Goal: Task Accomplishment & Management: Use online tool/utility

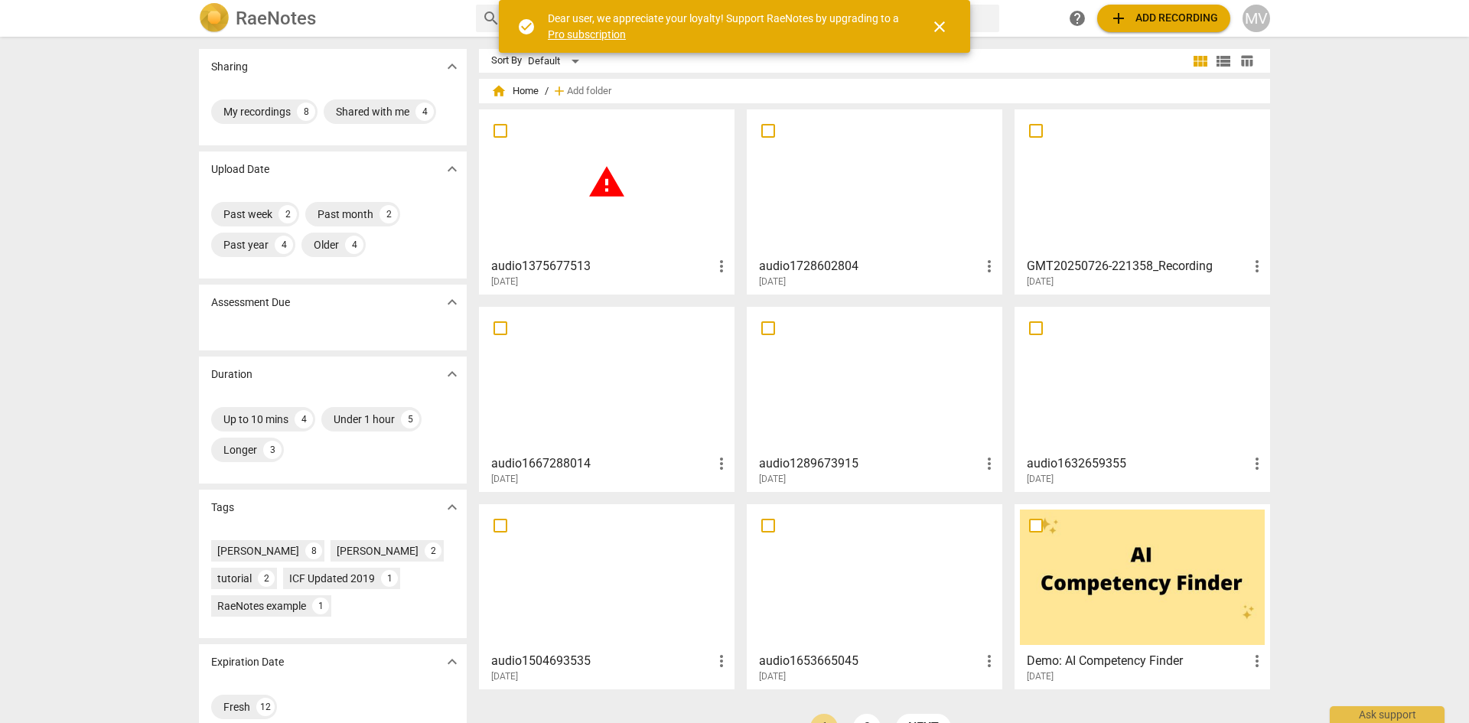
click at [1172, 18] on span "add Add recording" at bounding box center [1164, 18] width 109 height 18
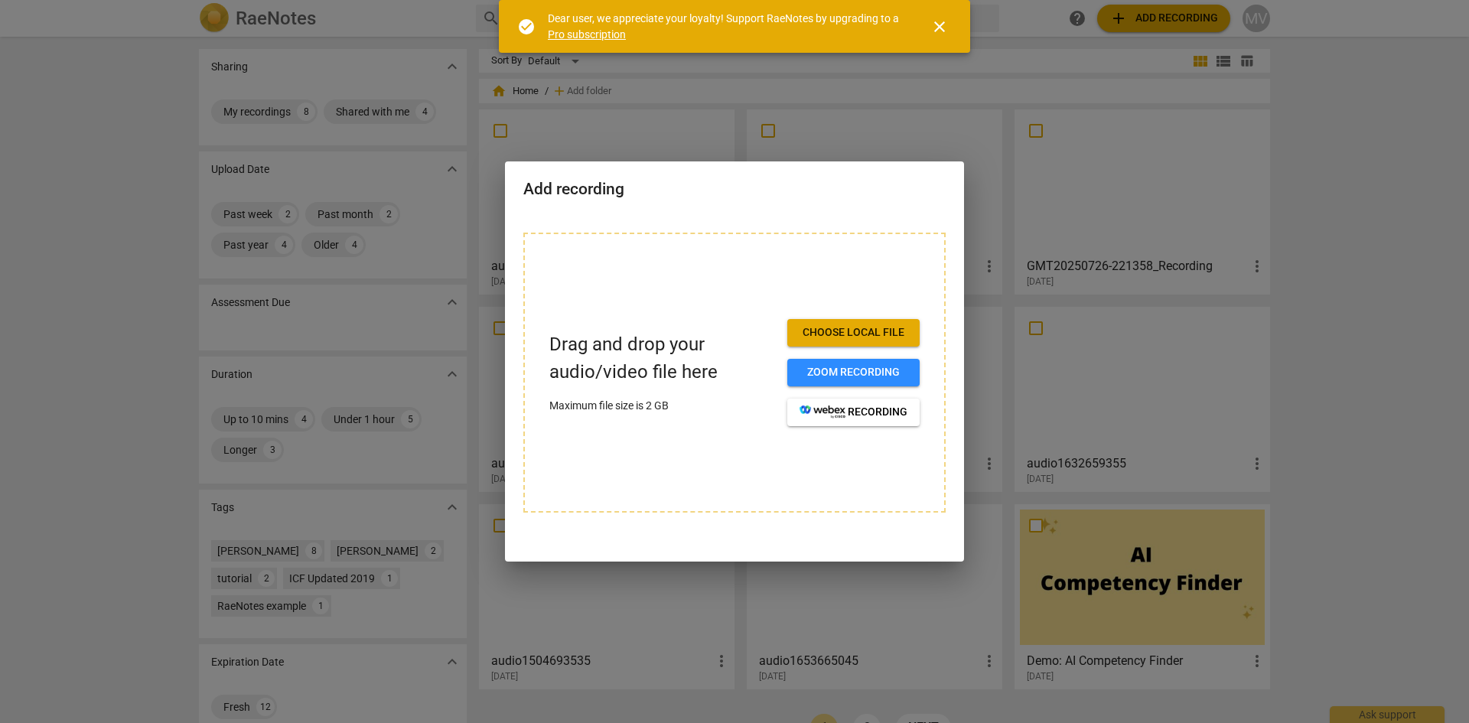
click at [689, 108] on div at bounding box center [734, 361] width 1469 height 723
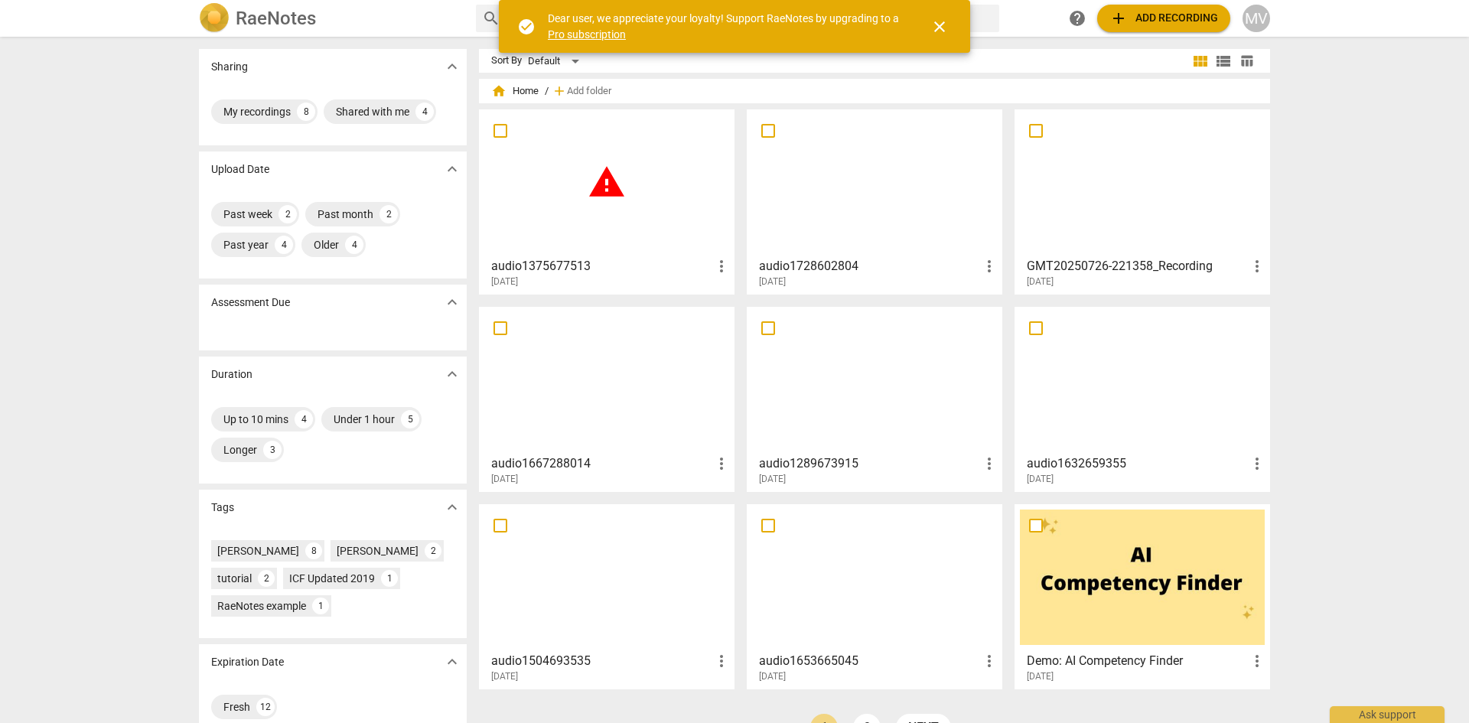
click at [692, 270] on h3 "audio1375677513" at bounding box center [601, 266] width 221 height 18
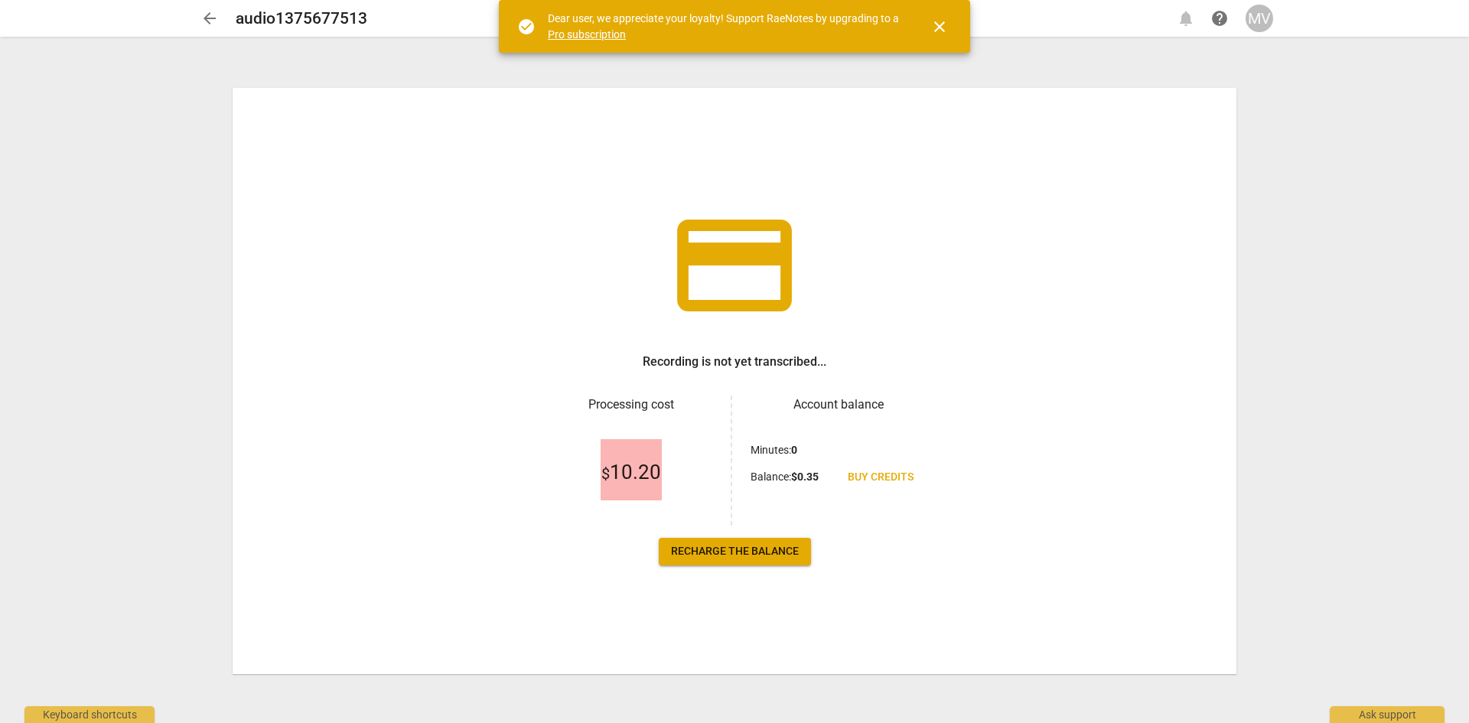
click at [737, 552] on span "Recharge the balance" at bounding box center [735, 551] width 128 height 15
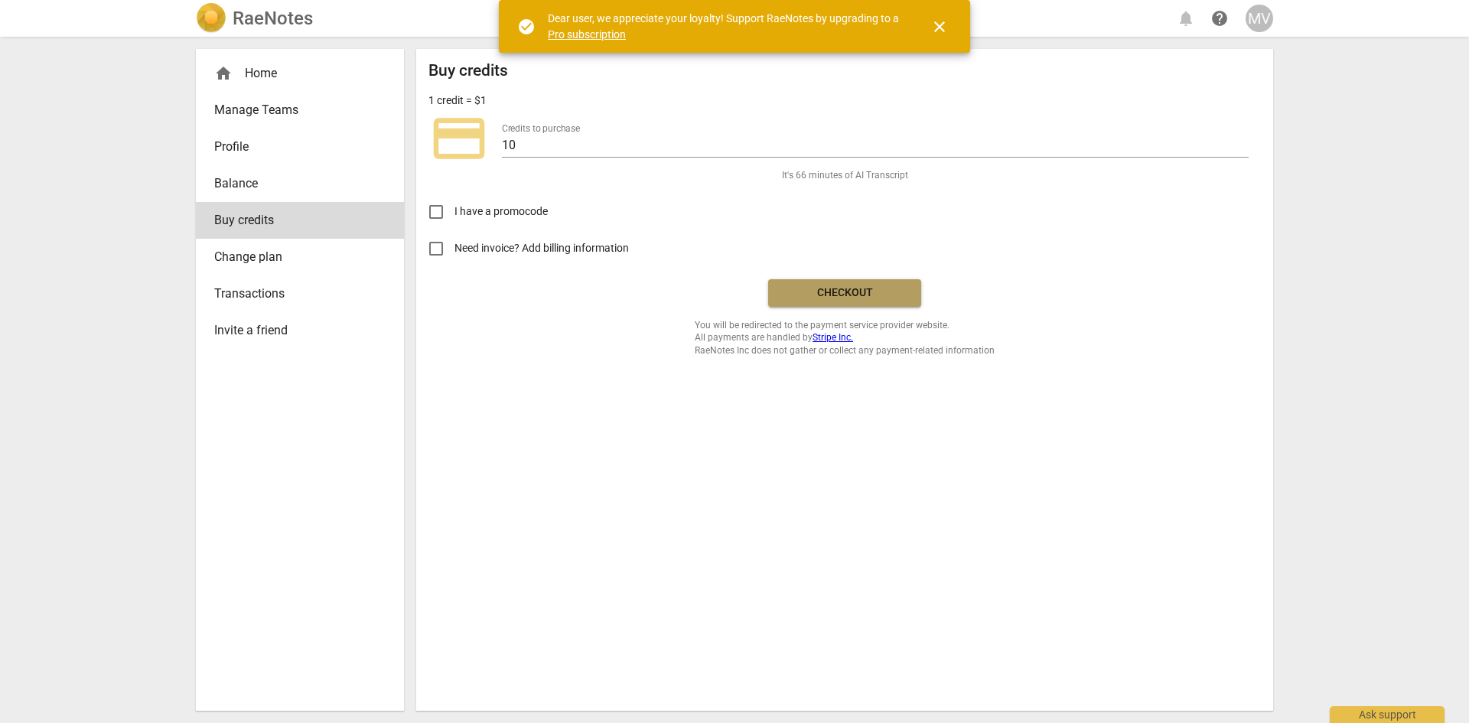
click at [839, 286] on span "Checkout" at bounding box center [845, 292] width 129 height 15
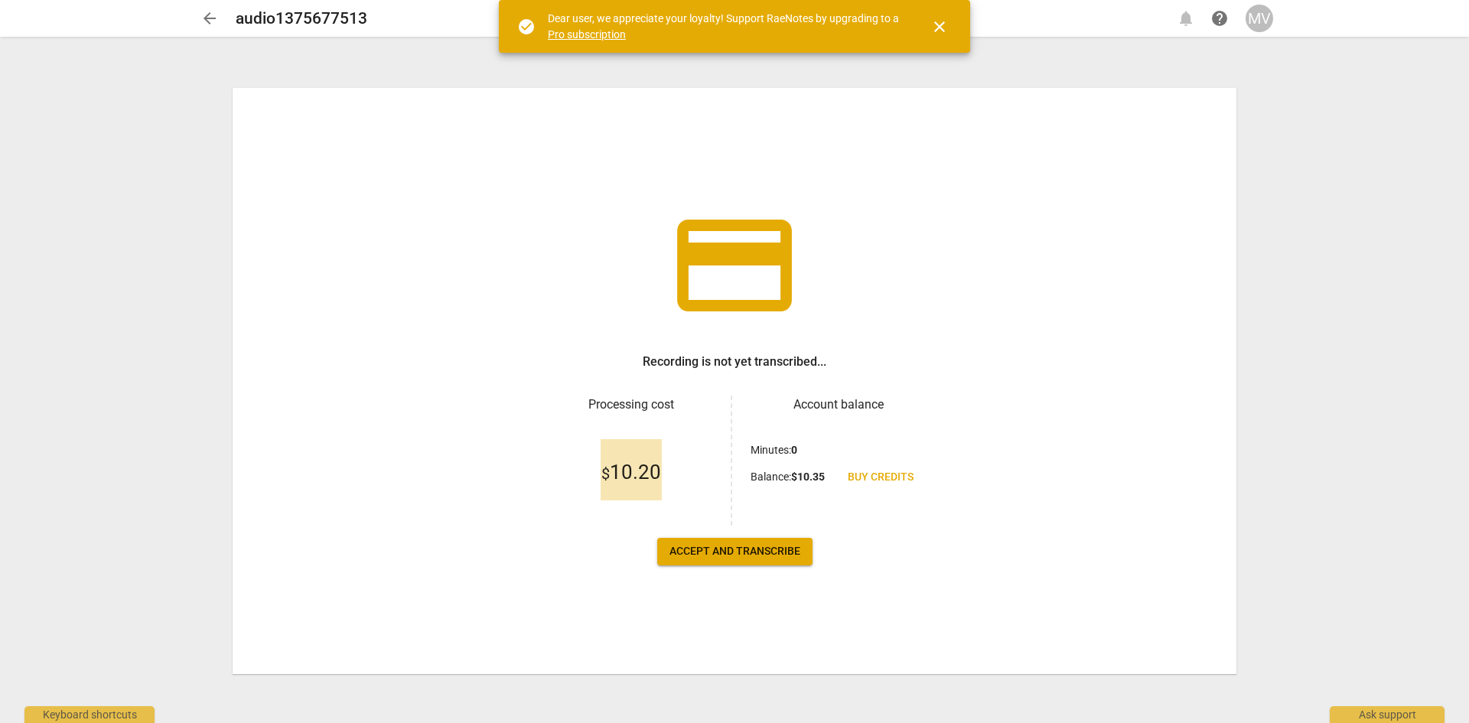
click at [743, 561] on button "Accept and transcribe" at bounding box center [734, 552] width 155 height 28
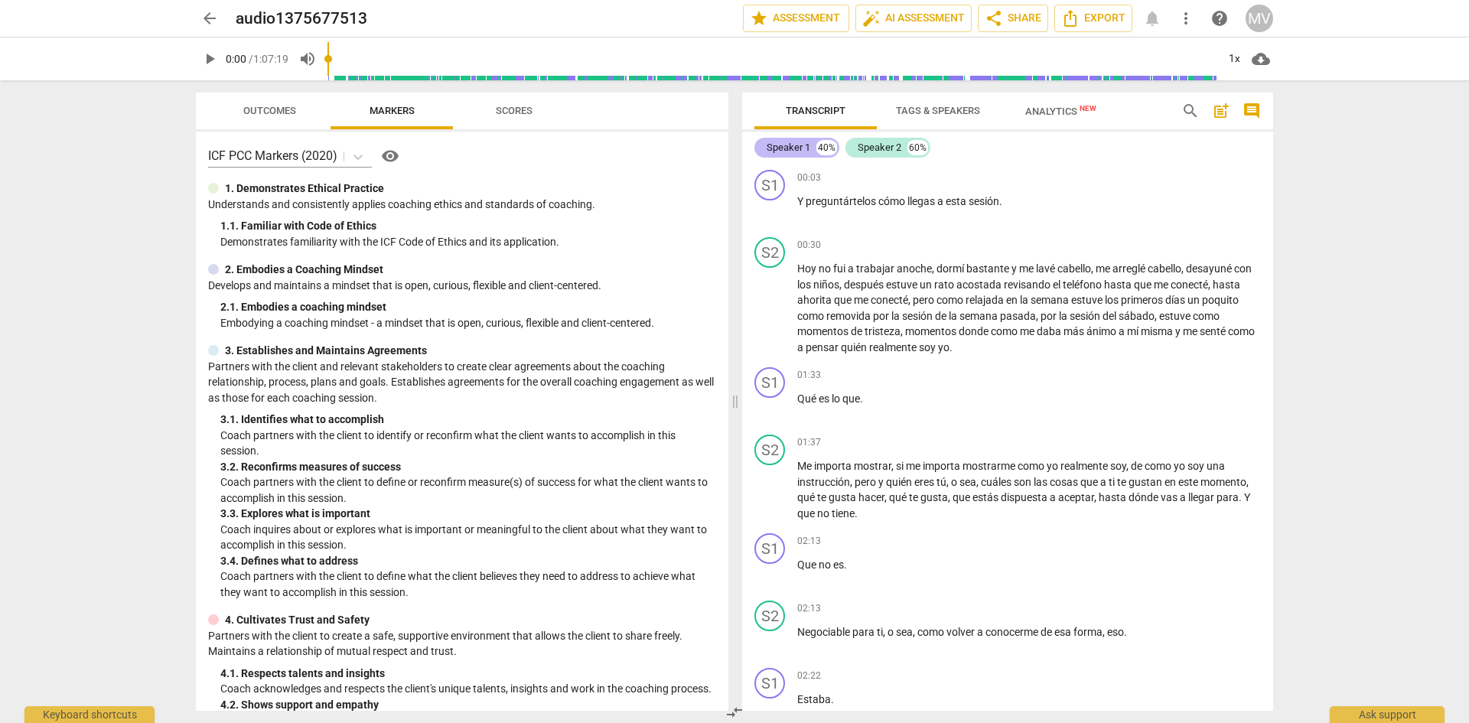
click at [787, 146] on div "Speaker 1" at bounding box center [789, 147] width 44 height 15
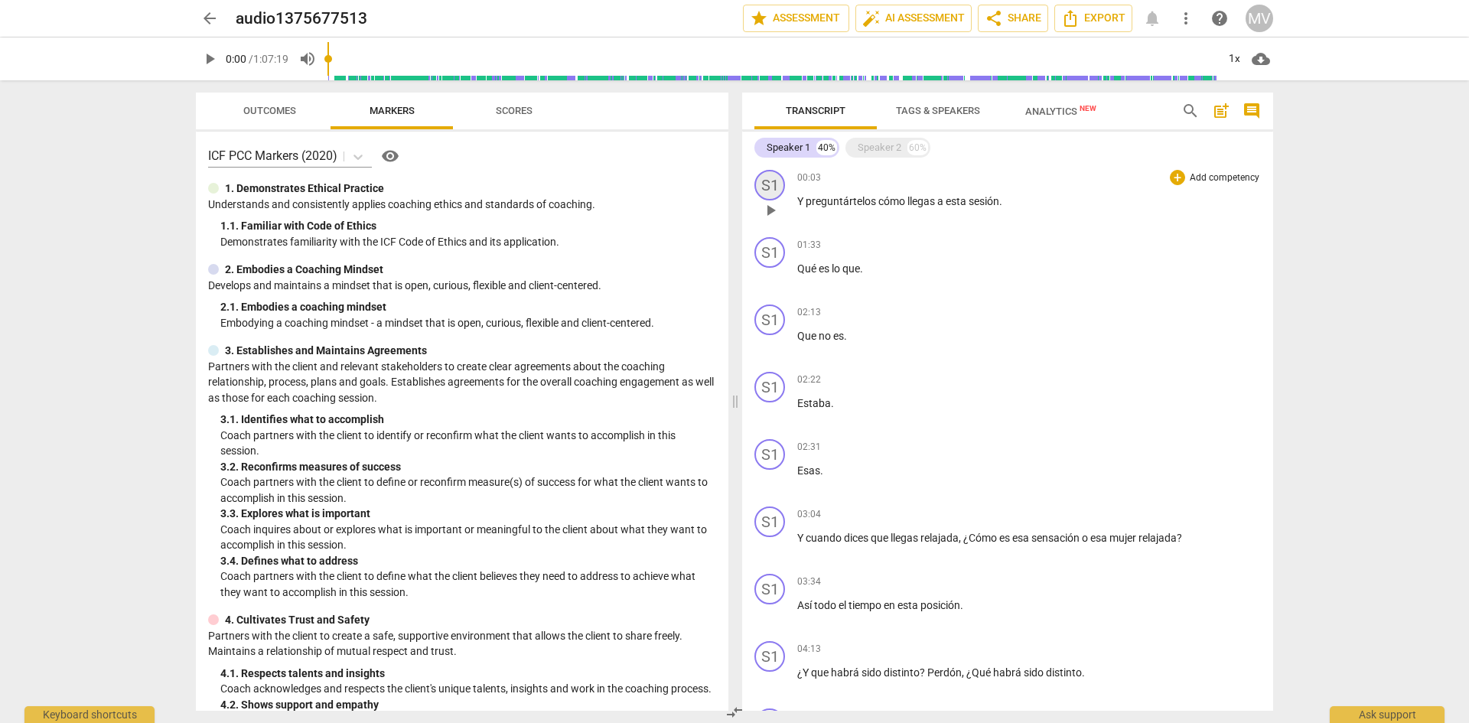
click at [770, 190] on div "S1" at bounding box center [770, 185] width 31 height 31
click at [813, 294] on link "Add or rename speakers" at bounding box center [827, 297] width 115 height 12
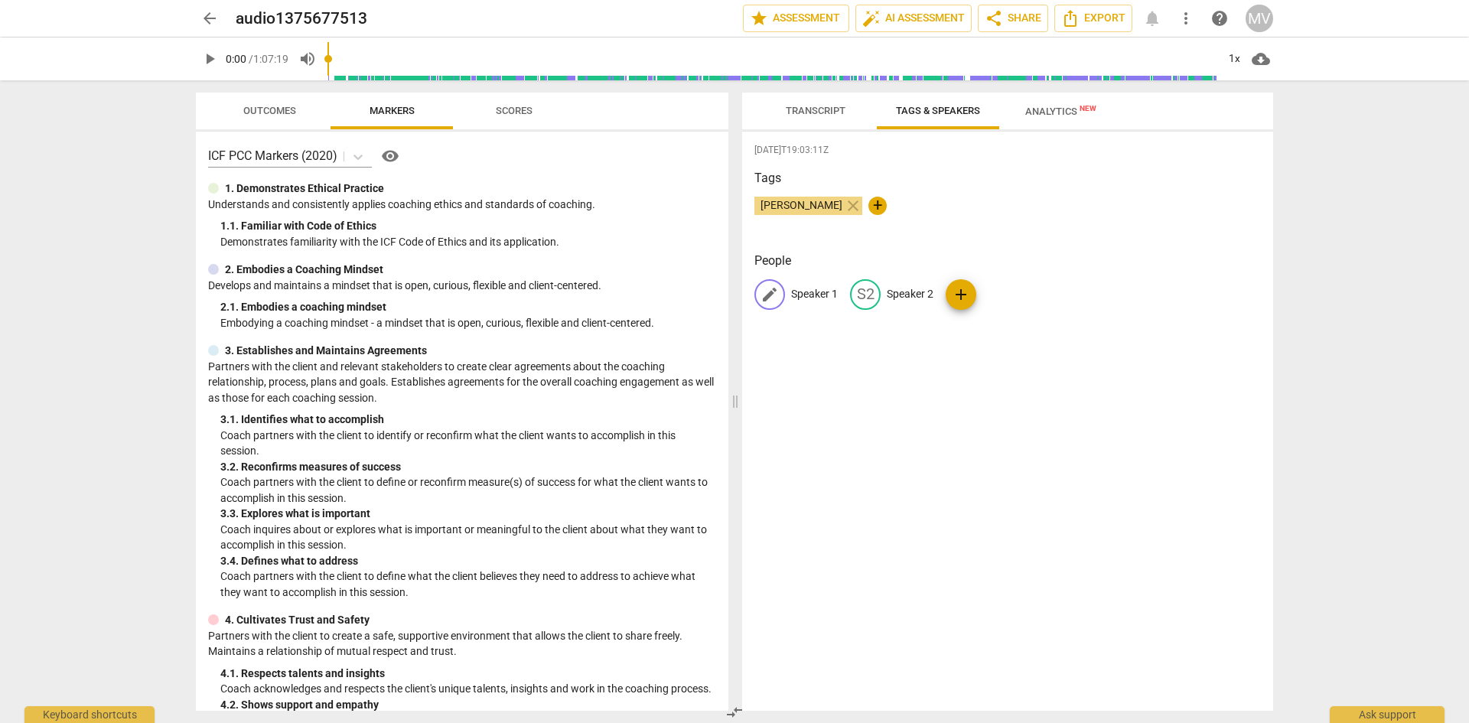
click at [813, 288] on p "Speaker 1" at bounding box center [814, 294] width 47 height 16
type input "[PERSON_NAME]"
click at [996, 293] on p "Speaker 2" at bounding box center [1009, 294] width 47 height 16
type input "[PERSON_NAME]"
click at [1053, 405] on div "[DATE]T19:03:11Z Tags [PERSON_NAME] close + People [PERSON_NAME] edit [PERSON_N…" at bounding box center [1007, 421] width 531 height 579
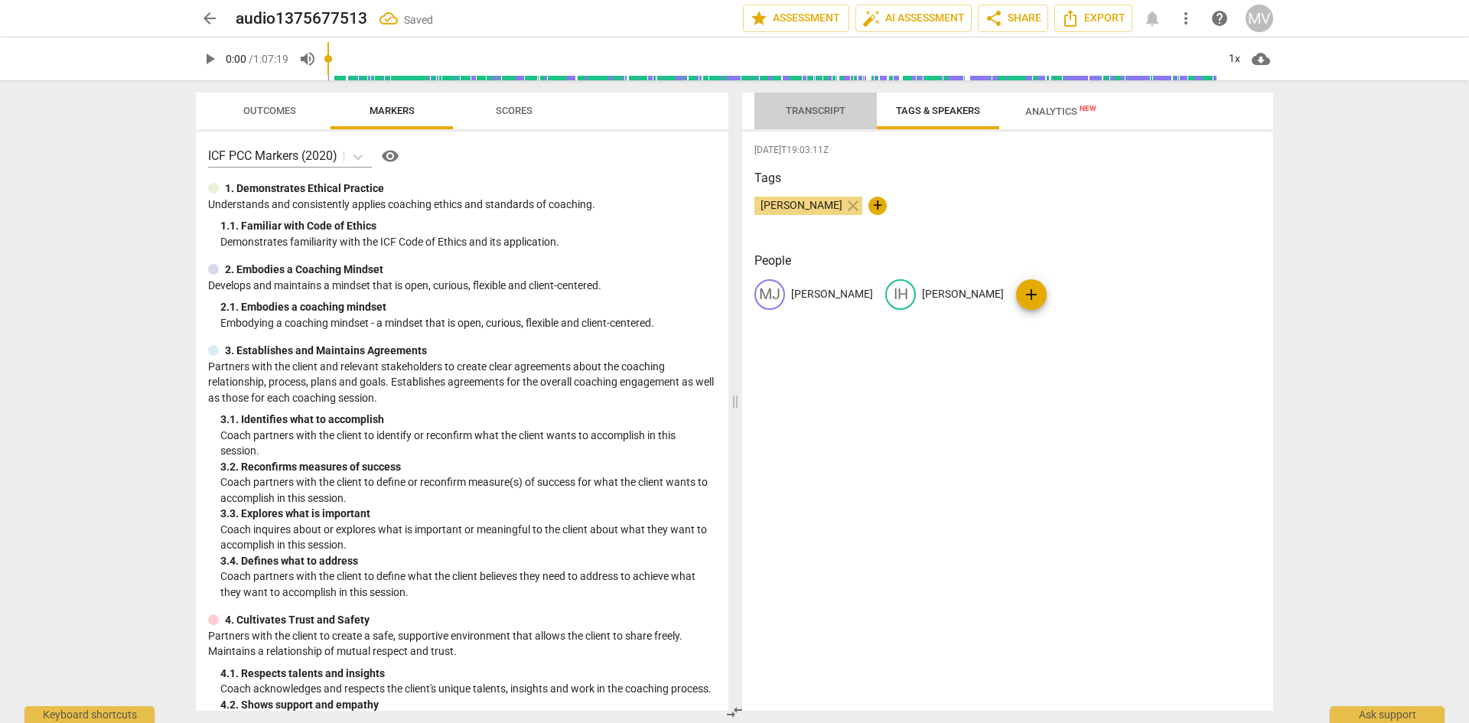
click at [822, 106] on span "Transcript" at bounding box center [816, 110] width 60 height 11
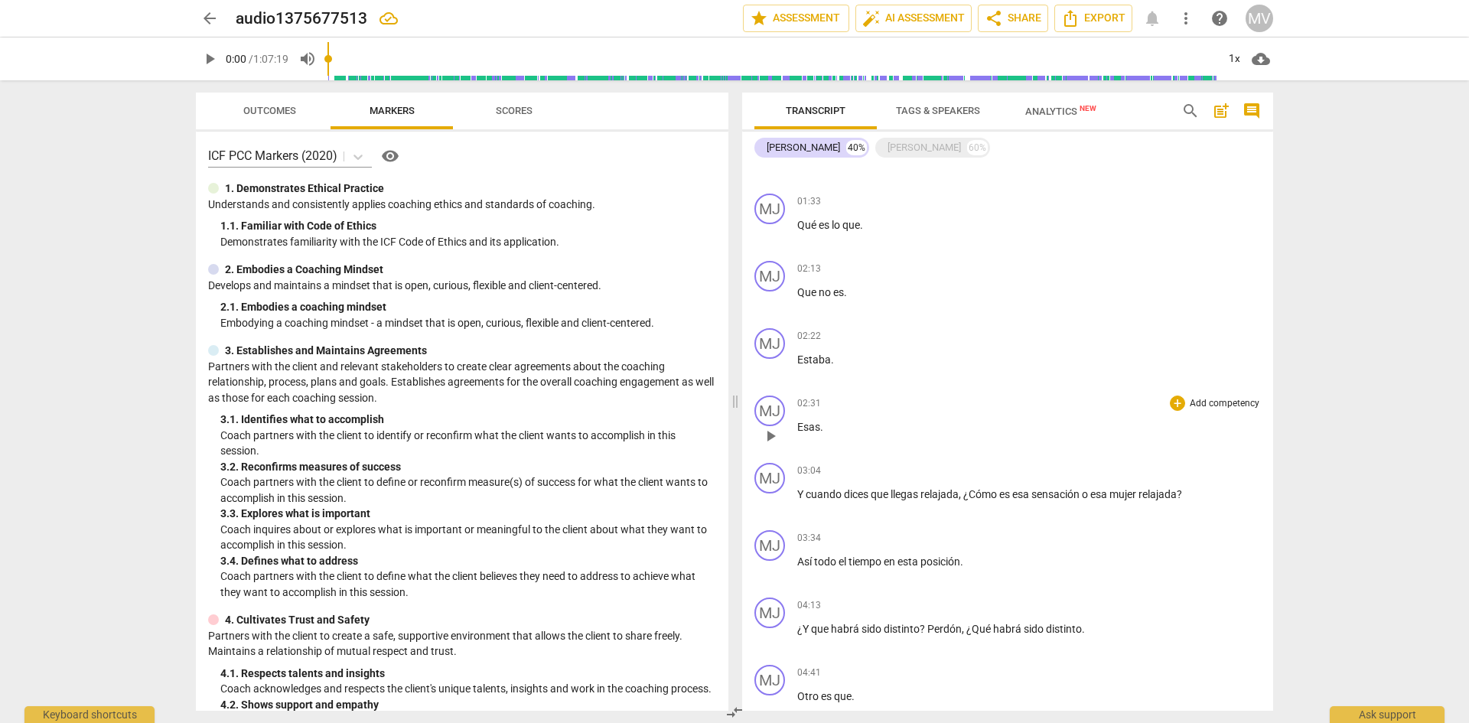
scroll to position [44, 0]
click at [769, 230] on span "play_arrow" at bounding box center [770, 233] width 18 height 18
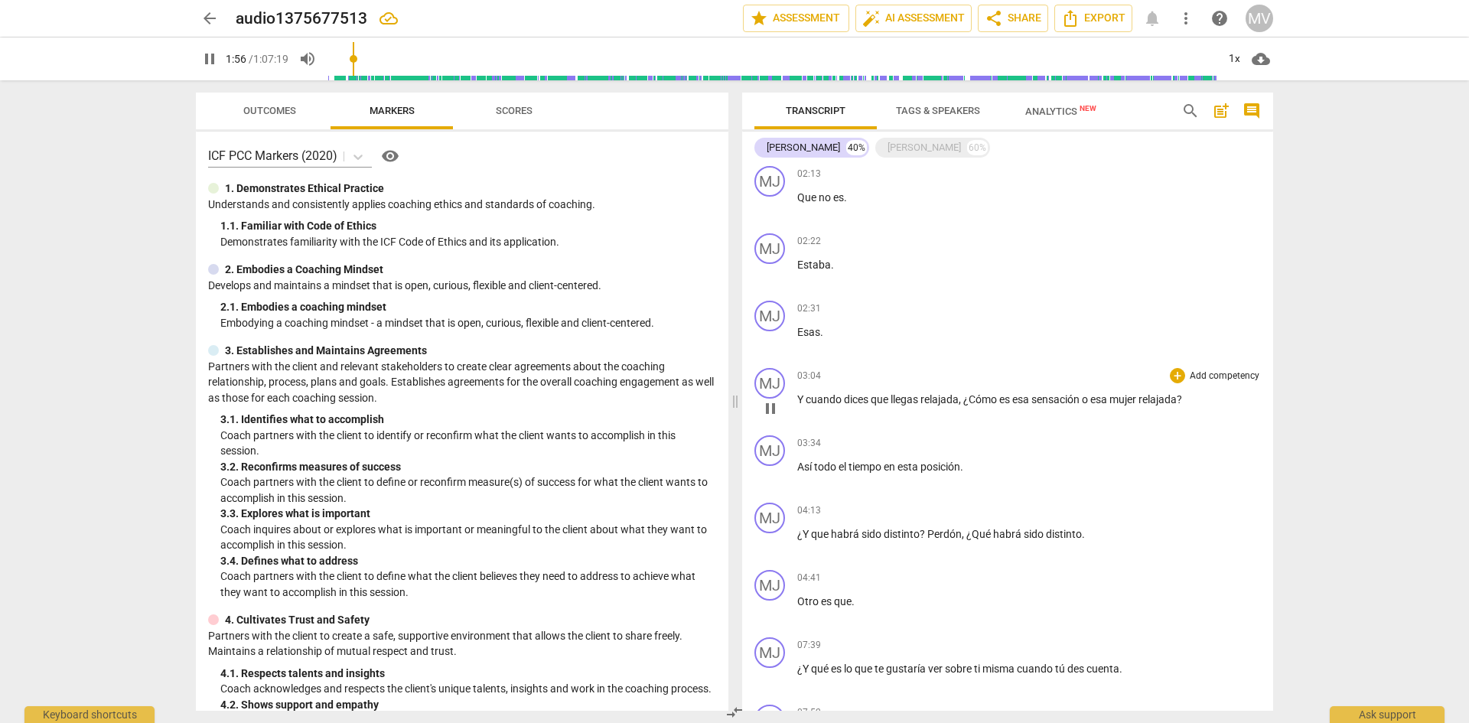
scroll to position [108, 0]
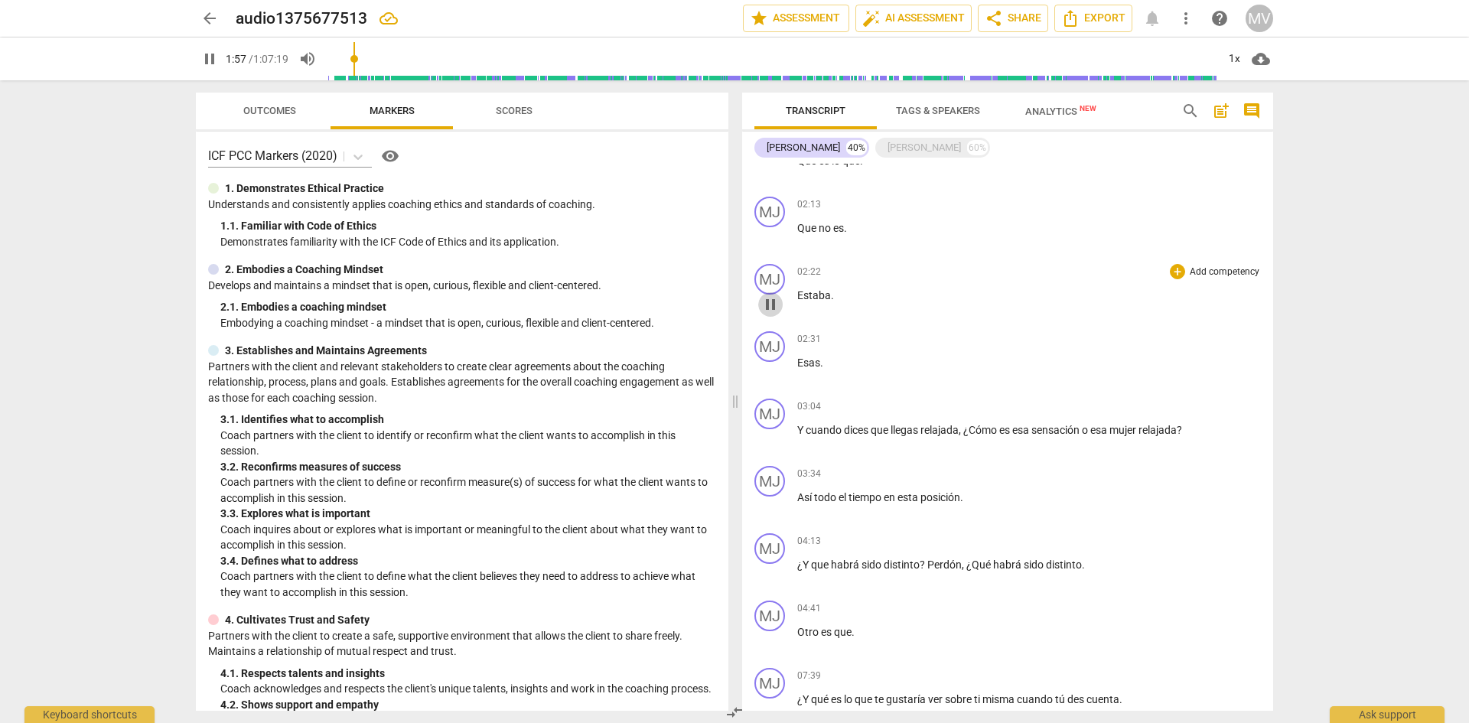
click at [771, 307] on span "pause" at bounding box center [770, 304] width 18 height 18
click at [771, 307] on span "play_arrow" at bounding box center [770, 304] width 18 height 18
click at [770, 438] on span "pause" at bounding box center [770, 439] width 18 height 18
click at [771, 438] on span "play_arrow" at bounding box center [770, 439] width 18 height 18
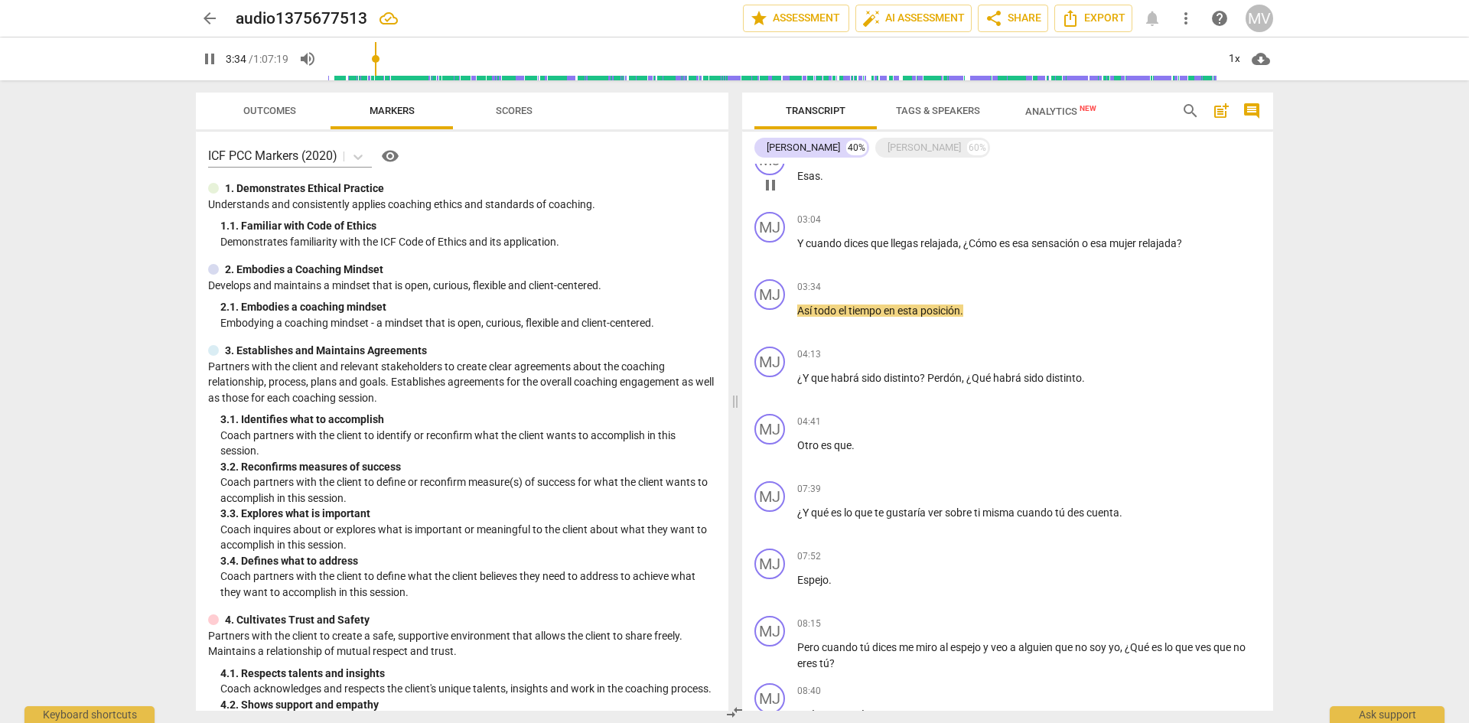
scroll to position [0, 0]
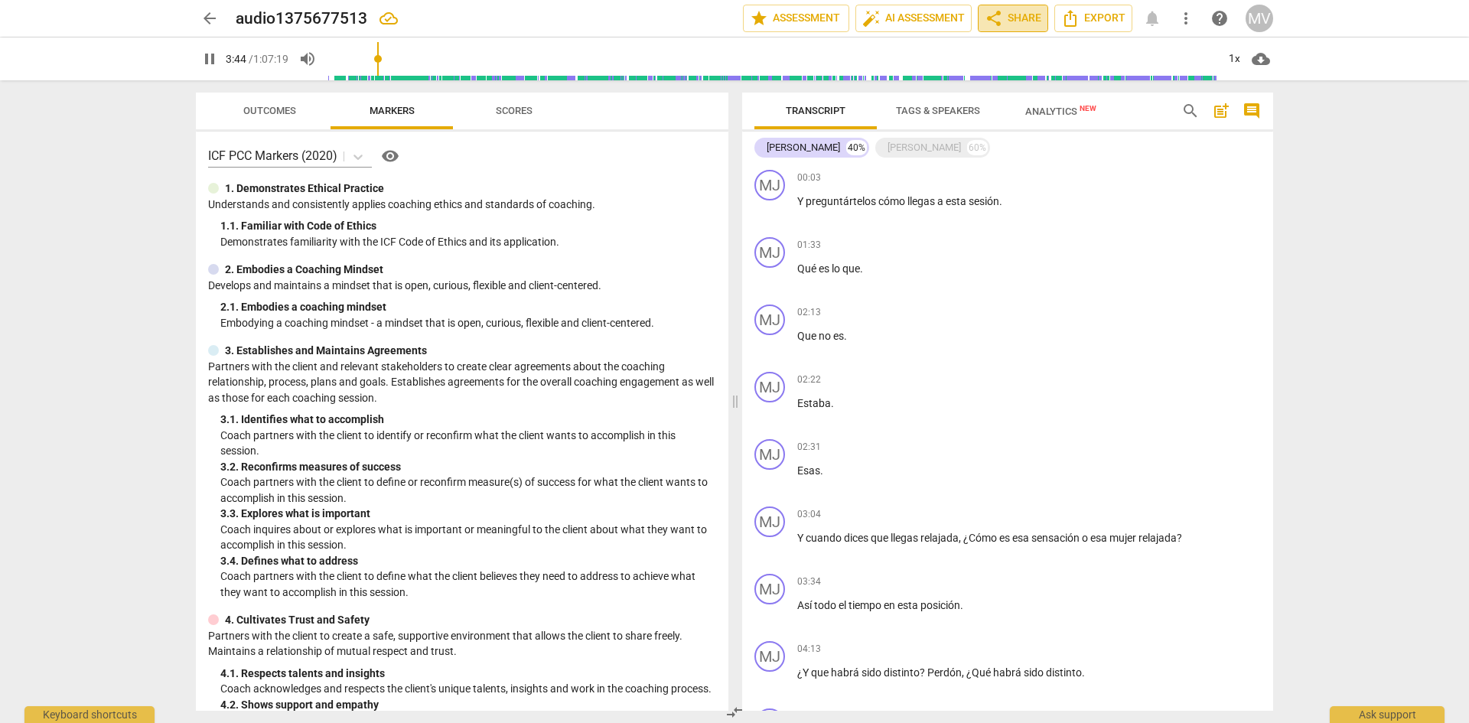
click at [1019, 8] on button "share Share" at bounding box center [1013, 19] width 70 height 28
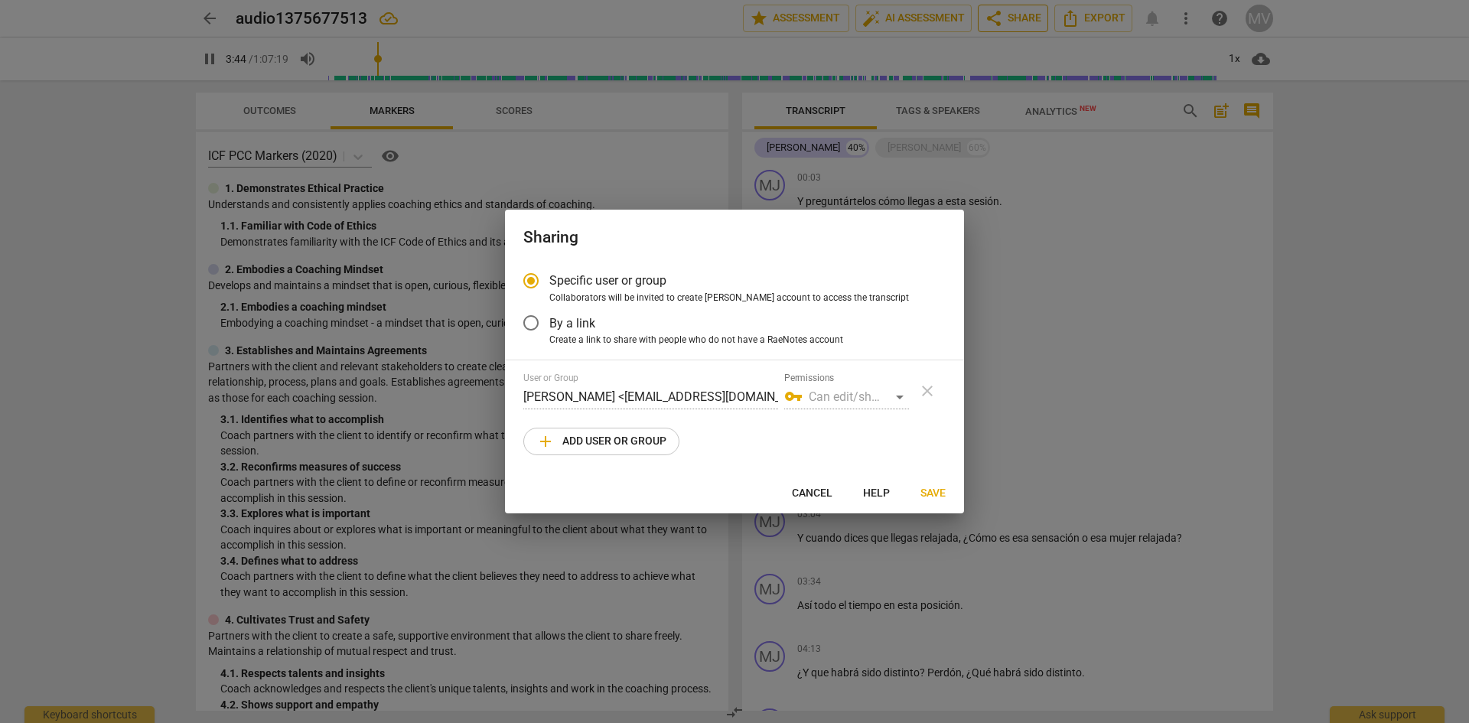
type input "225"
radio input "false"
type input "229"
click at [636, 441] on span "add Add user or group" at bounding box center [601, 441] width 130 height 18
radio input "false"
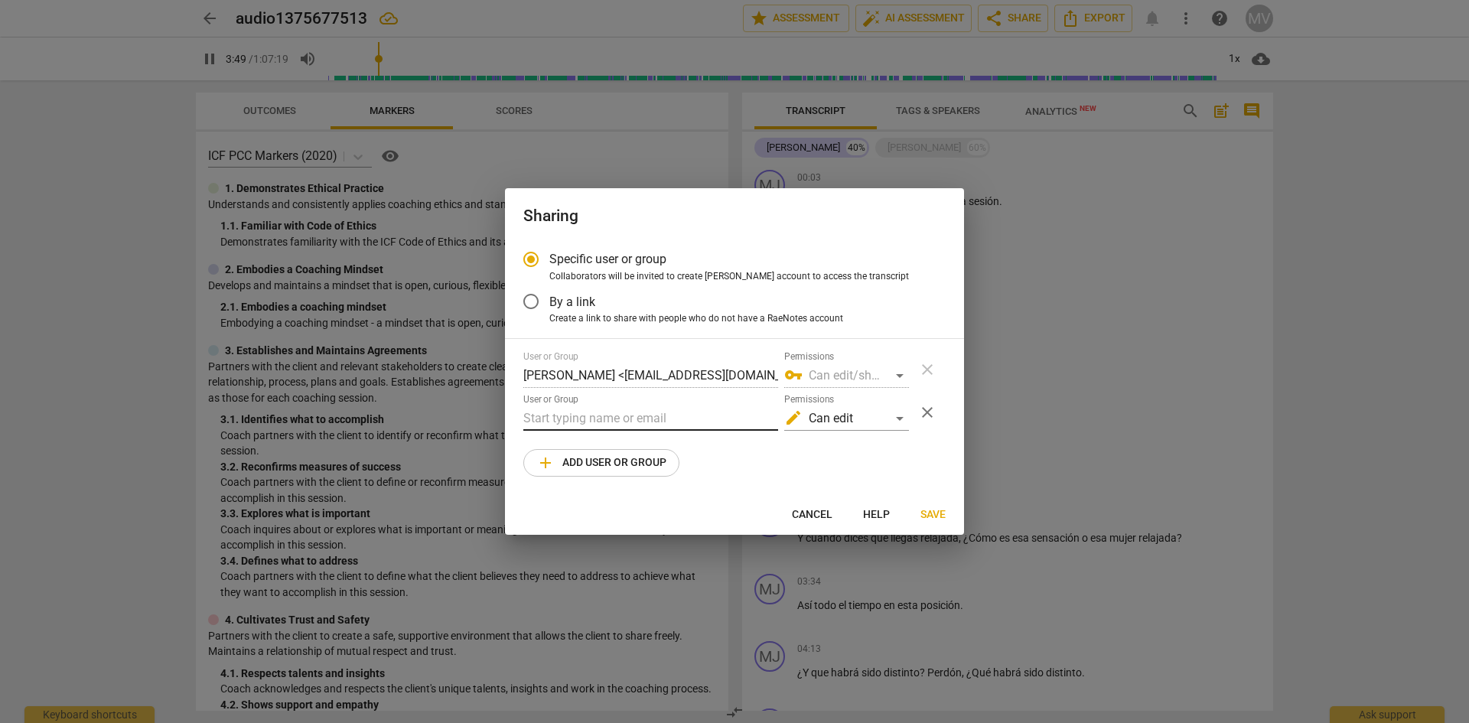
click at [613, 415] on input "text" at bounding box center [650, 418] width 255 height 24
type input "231"
type input "p"
type input "232"
type input "pa"
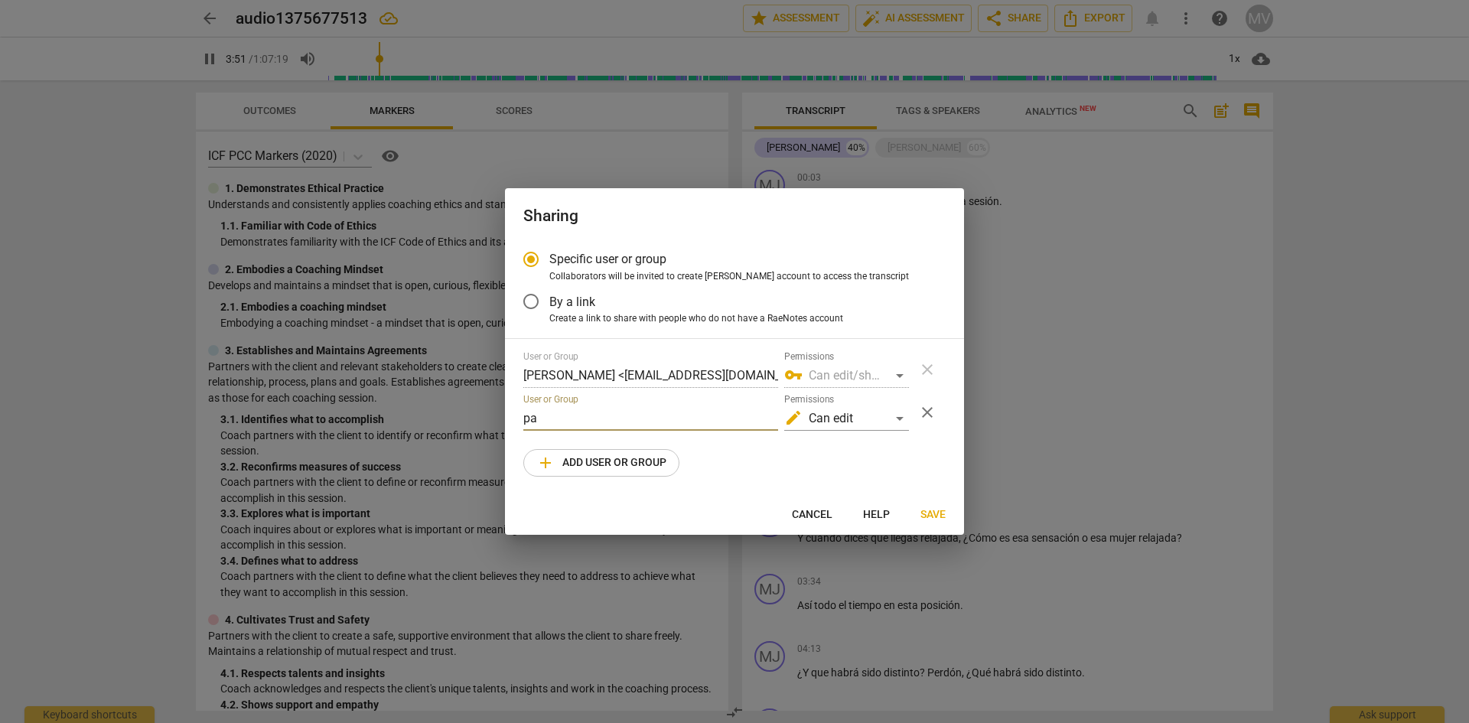
type input "232"
type input "pao"
type input "232"
type input "[PERSON_NAME]"
type input "234"
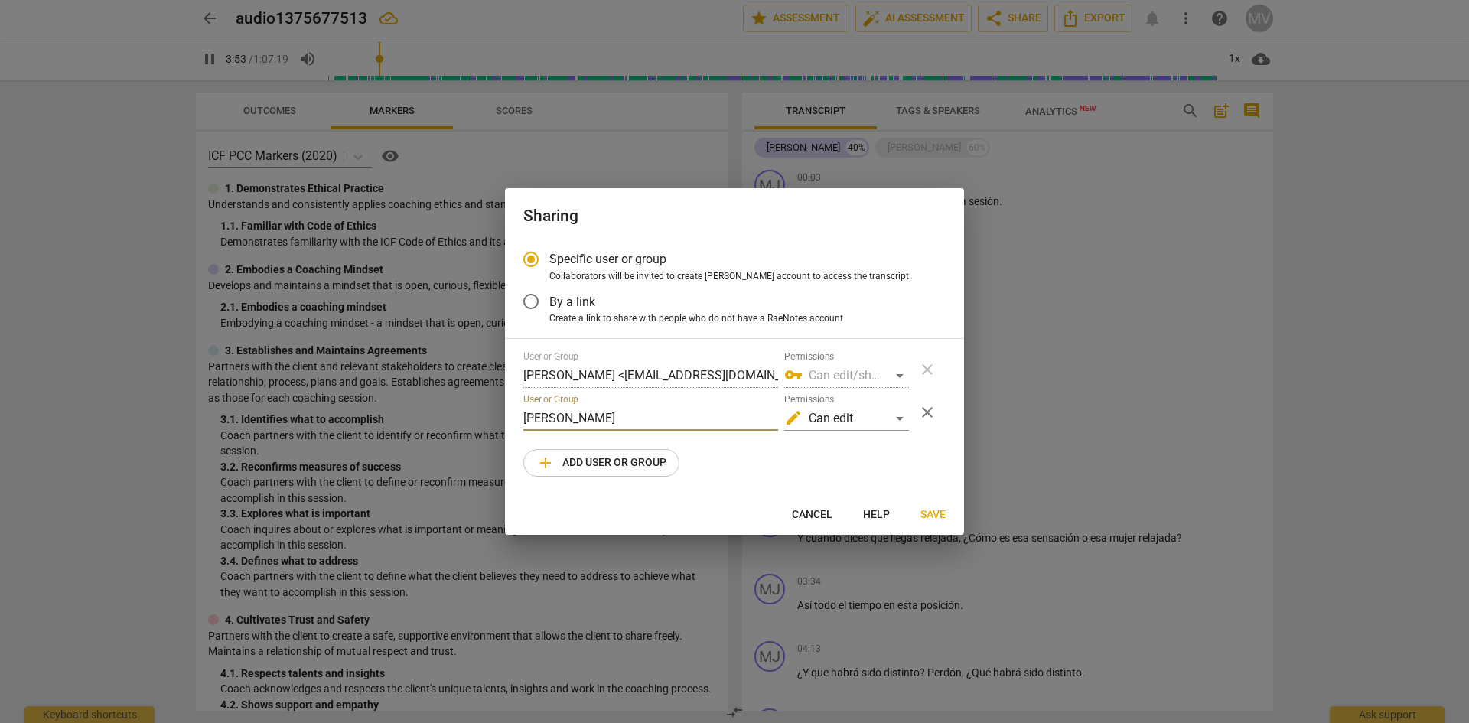
type input "[PERSON_NAME]."
type input "234"
type input "[DOMAIN_NAME]"
type input "234"
type input "[PERSON_NAME].gall"
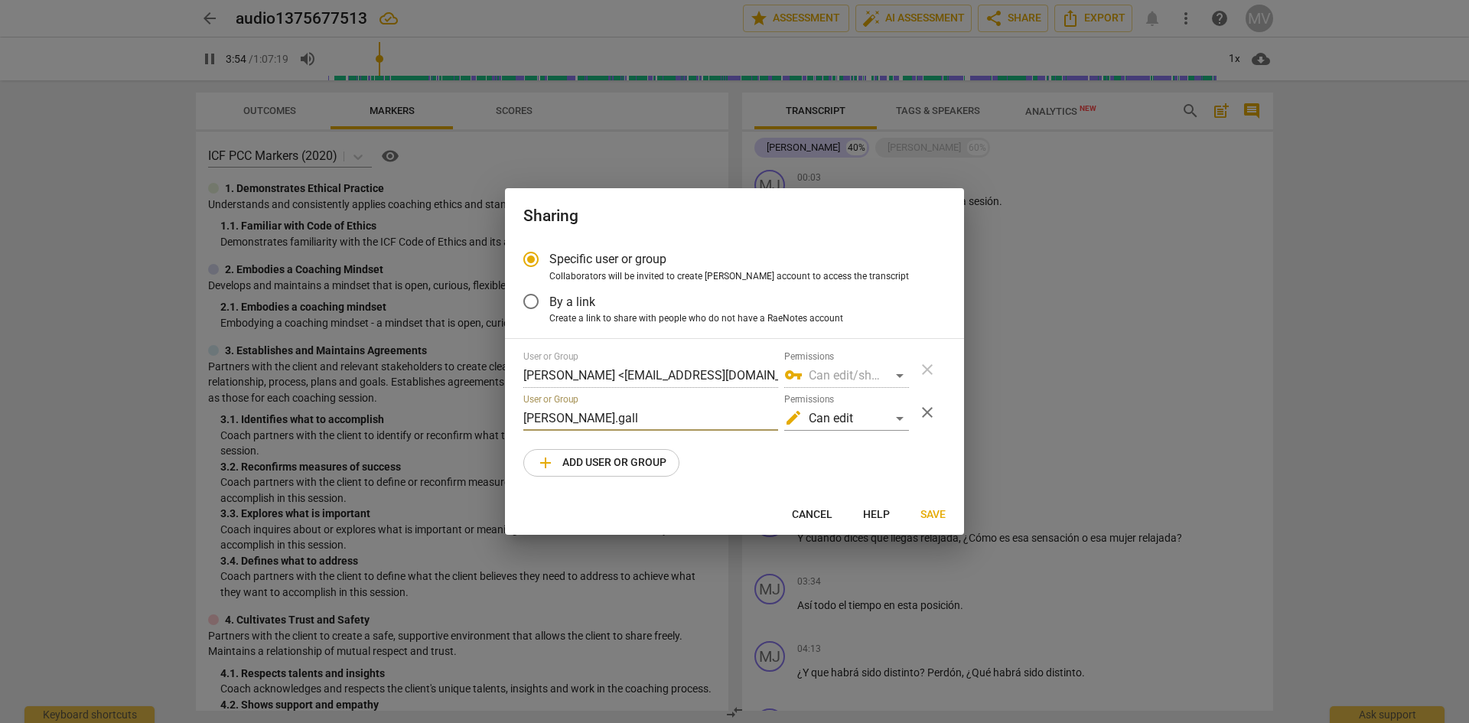
type input "234"
type input "[PERSON_NAME].gallar"
type input "235"
type input "[PERSON_NAME].gallard"
type input "235"
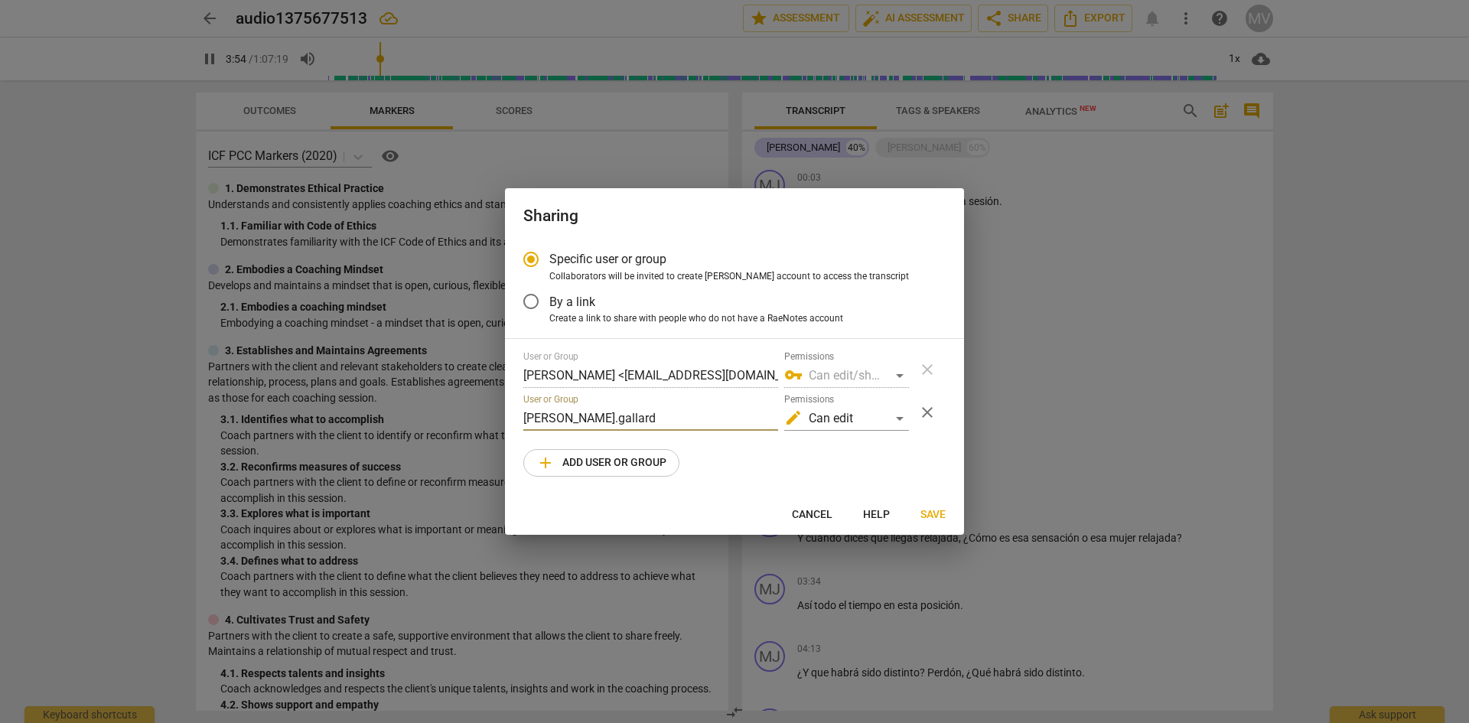
type input "[PERSON_NAME].gallardo"
type input "235"
type input "[PERSON_NAME].gallardo@"
type input "236"
type input "[PERSON_NAME]"
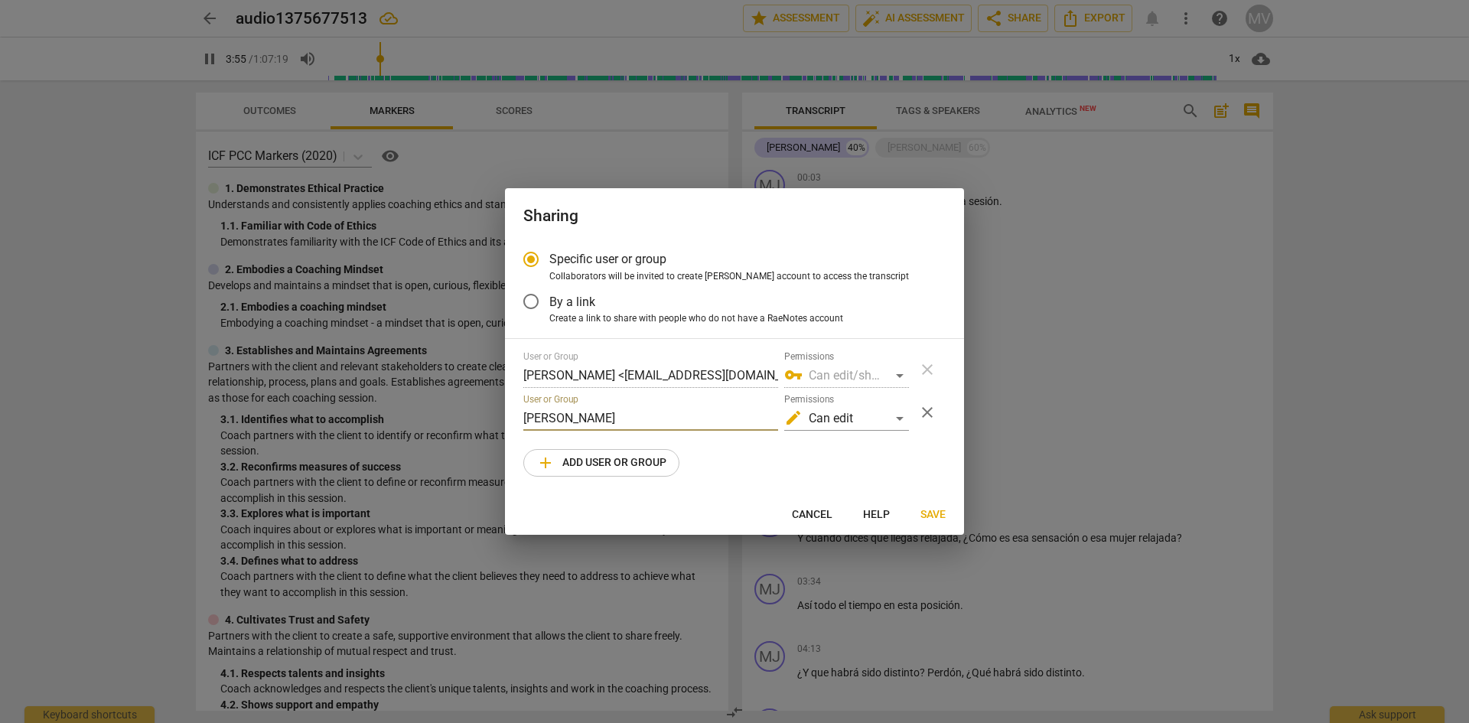
type input "236"
type input "[PERSON_NAME]"
type input "236"
type input "[PERSON_NAME]"
type input "237"
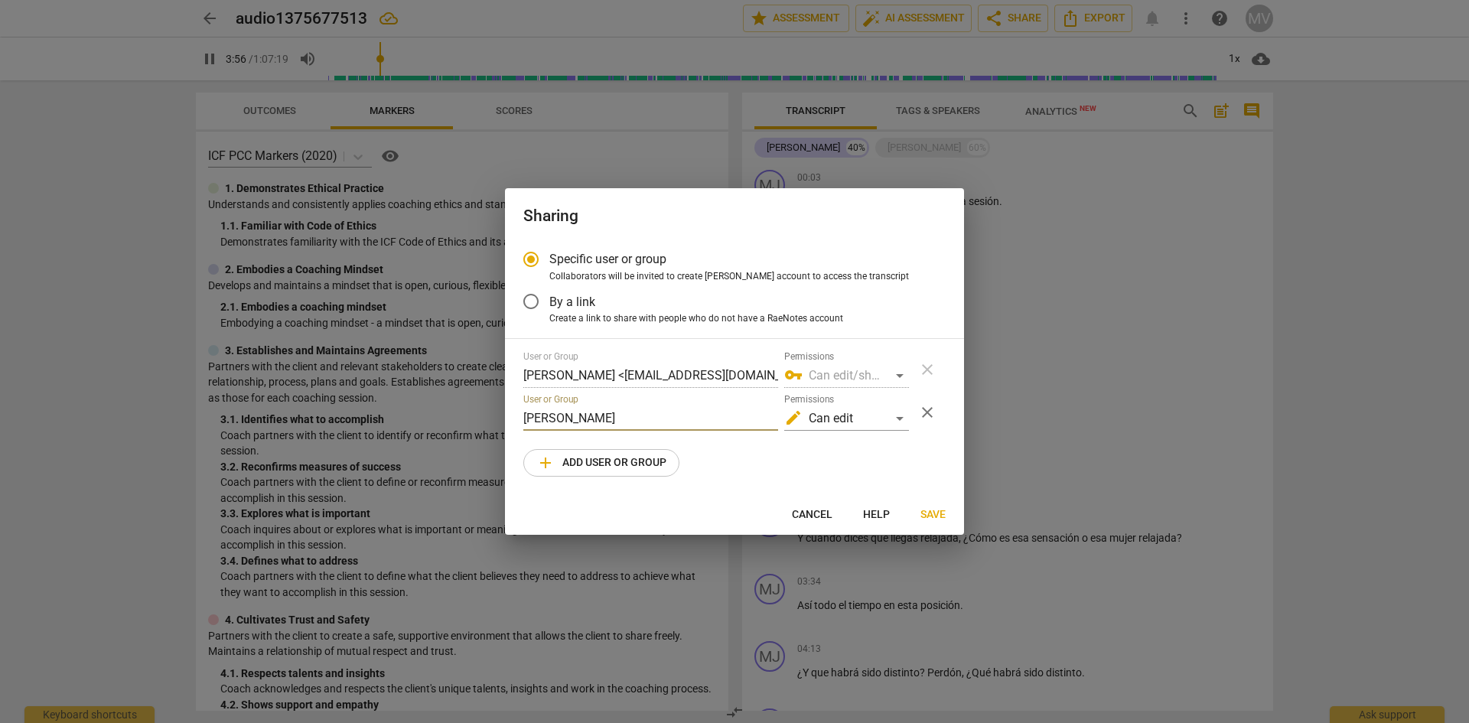
type input "[PERSON_NAME]"
type input "237"
type input "[PERSON_NAME]"
type input "237"
type input "[PERSON_NAME]"
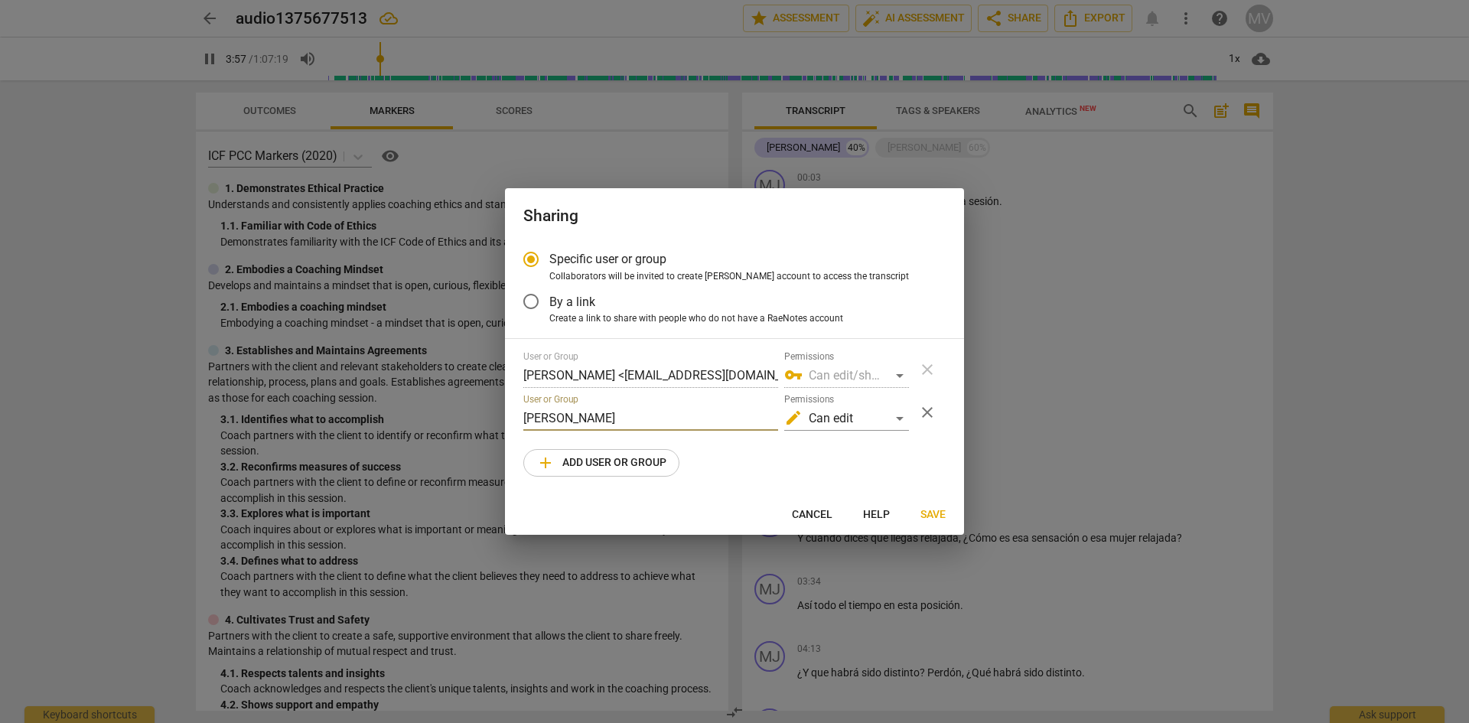
type input "238"
type input "[PERSON_NAME]"
type input "238"
type input "[PERSON_NAME]"
type input "238"
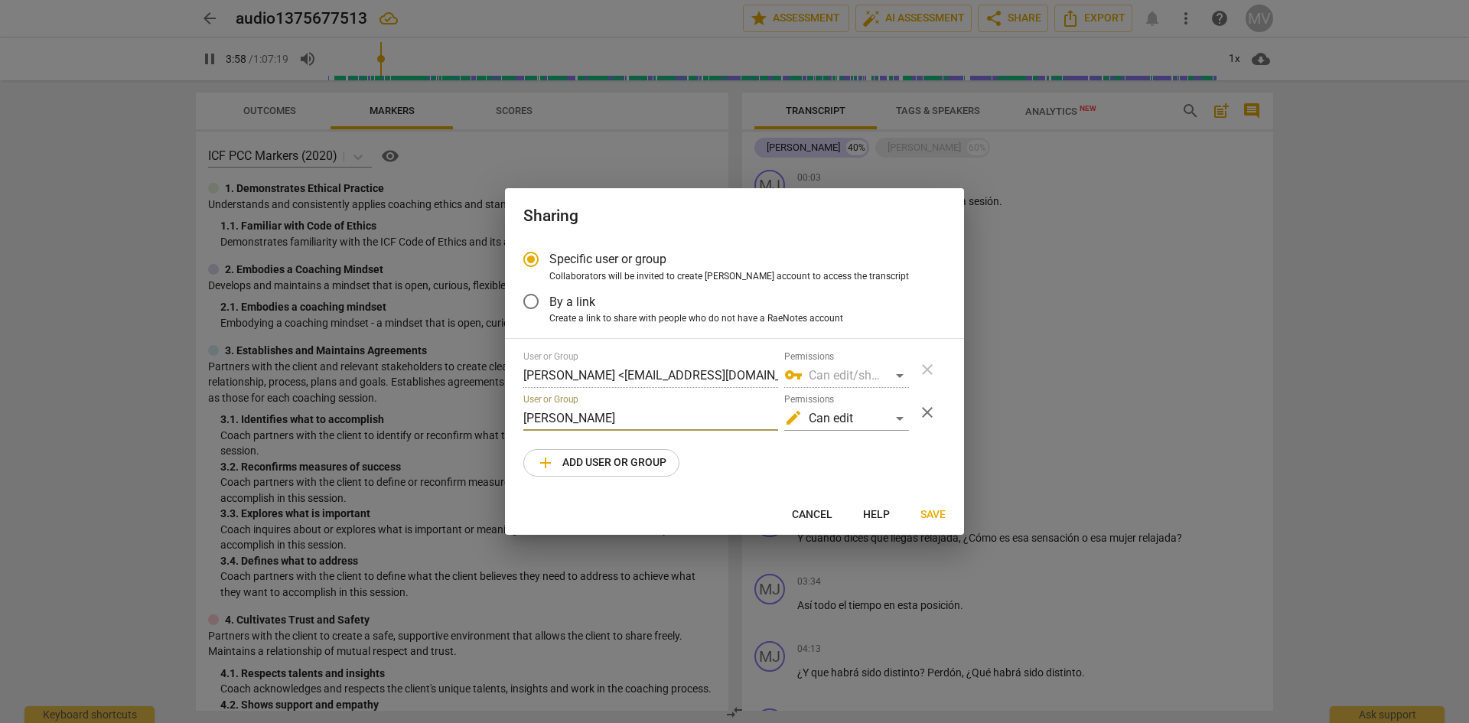
type input "[PERSON_NAME]"
type input "239"
type input "[PERSON_NAME]"
type input "239"
type input "[PERSON_NAME]"
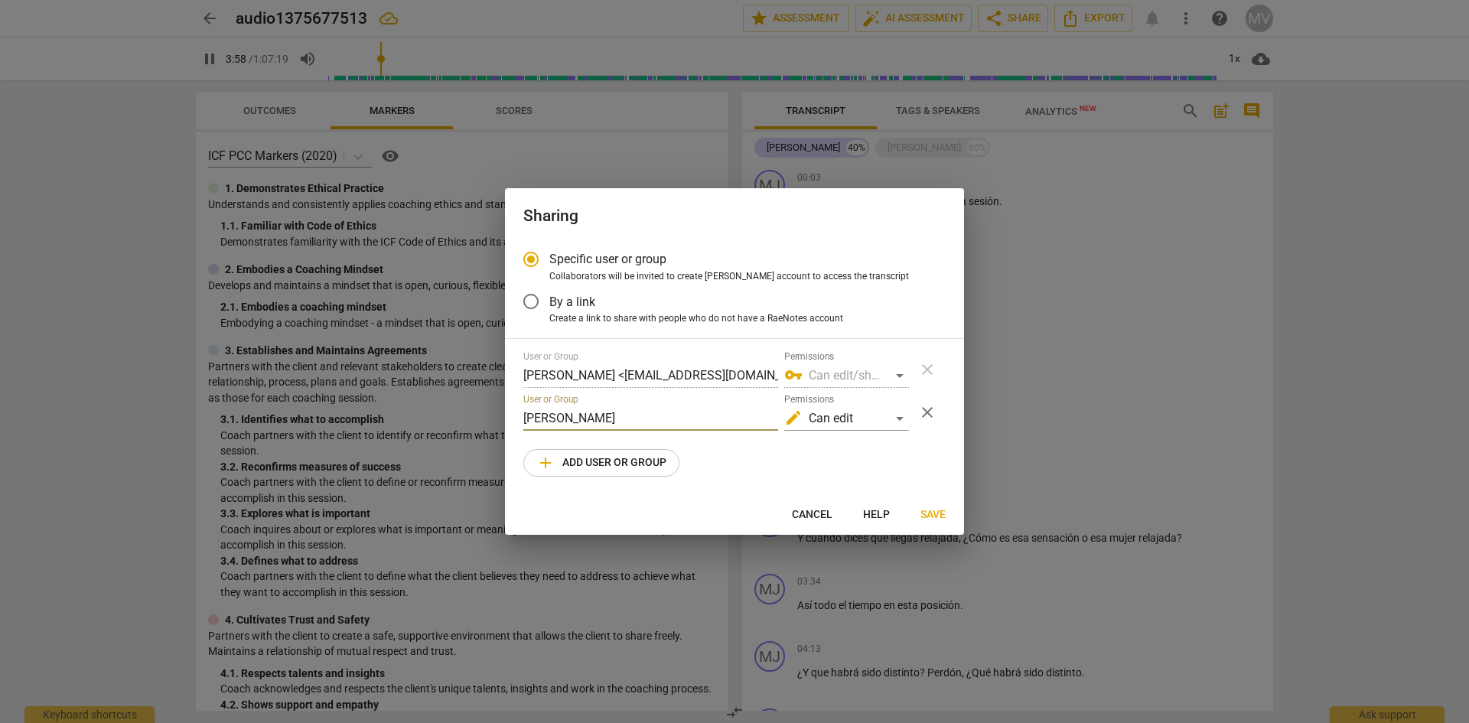
type input "239"
type input "[PERSON_NAME]"
type input "239"
type input "[PERSON_NAME]."
type input "240"
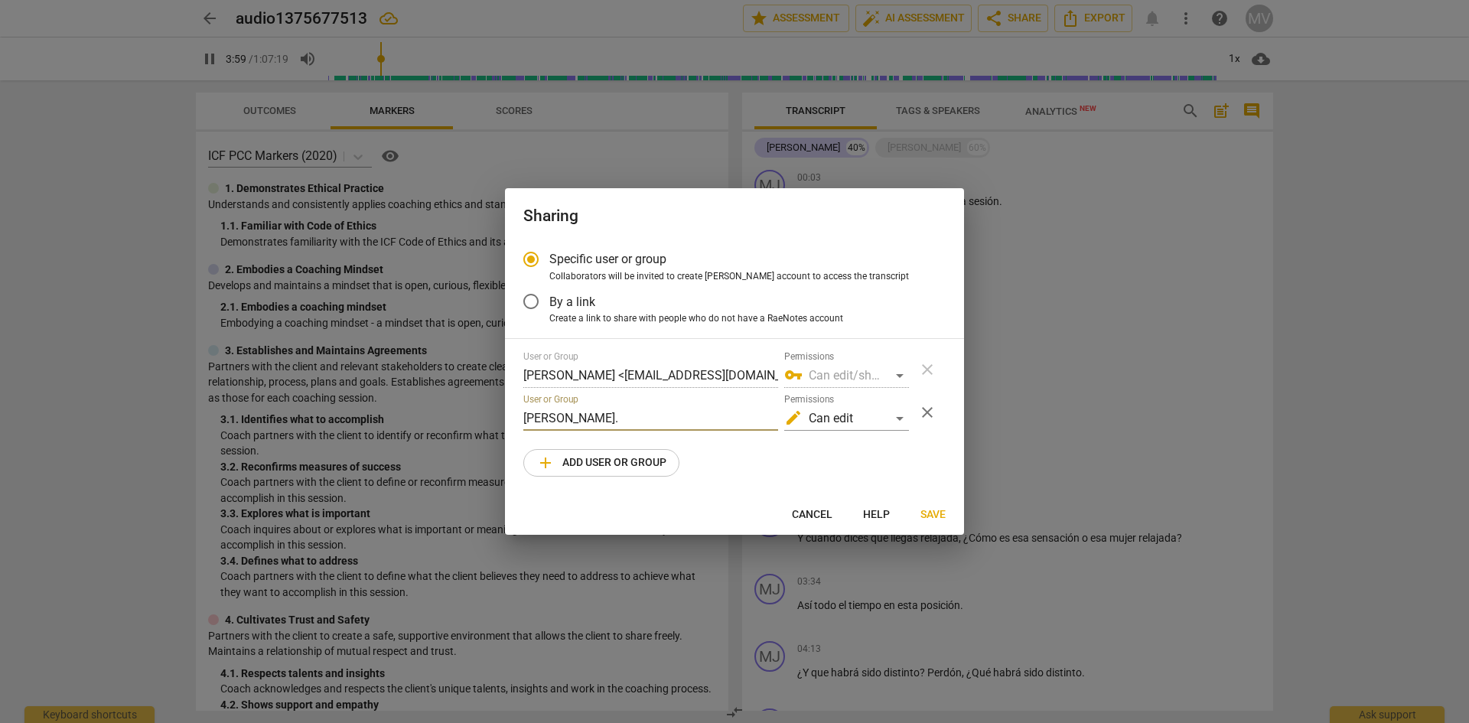
type input "[PERSON_NAME]"
type input "240"
type input "[PERSON_NAME][EMAIL_ADDRESS][DOMAIN_NAME]"
type input "240"
type input "[PERSON_NAME]"
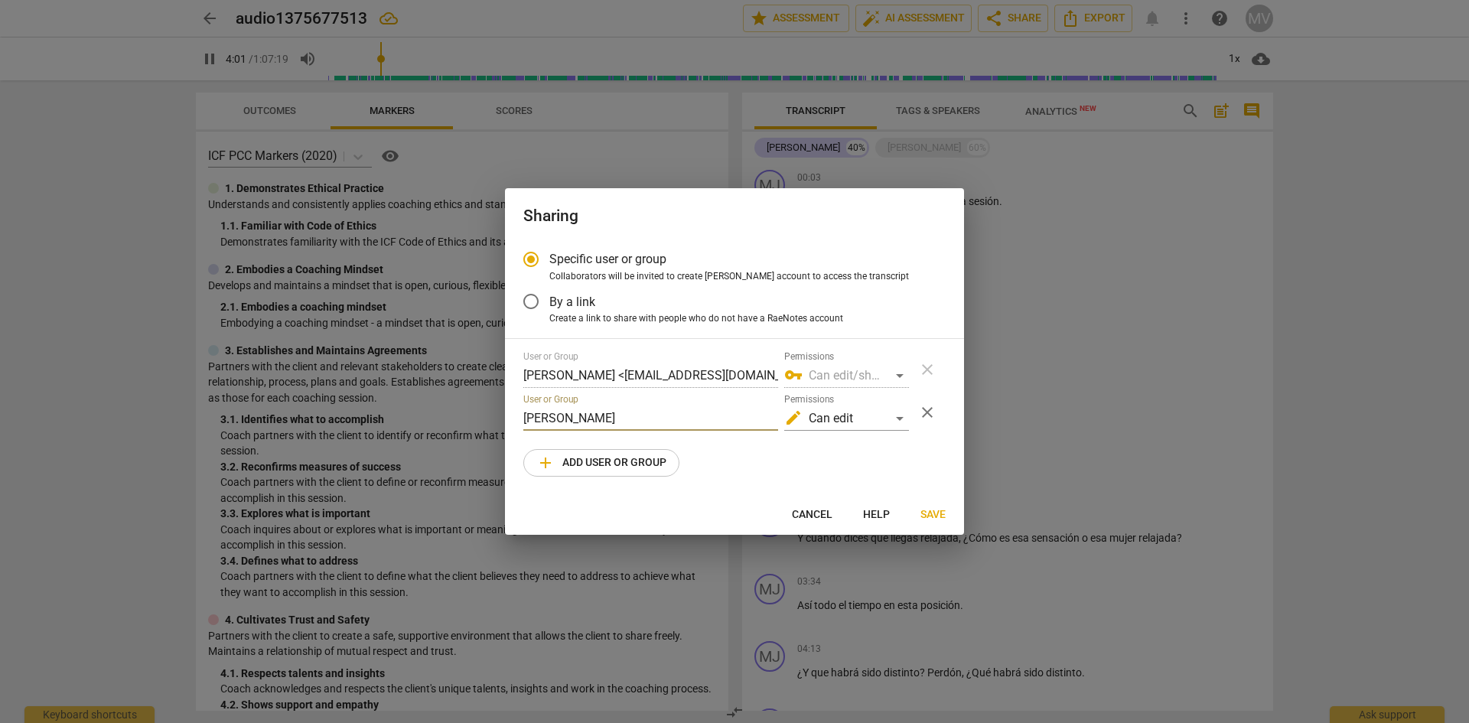
type input "241"
type input "[PERSON_NAME][EMAIL_ADDRESS][DOMAIN_NAME]"
type input "246"
type input "[PERSON_NAME][EMAIL_ADDRESS][DOMAIN_NAME]"
click at [936, 512] on span "Save" at bounding box center [933, 514] width 25 height 15
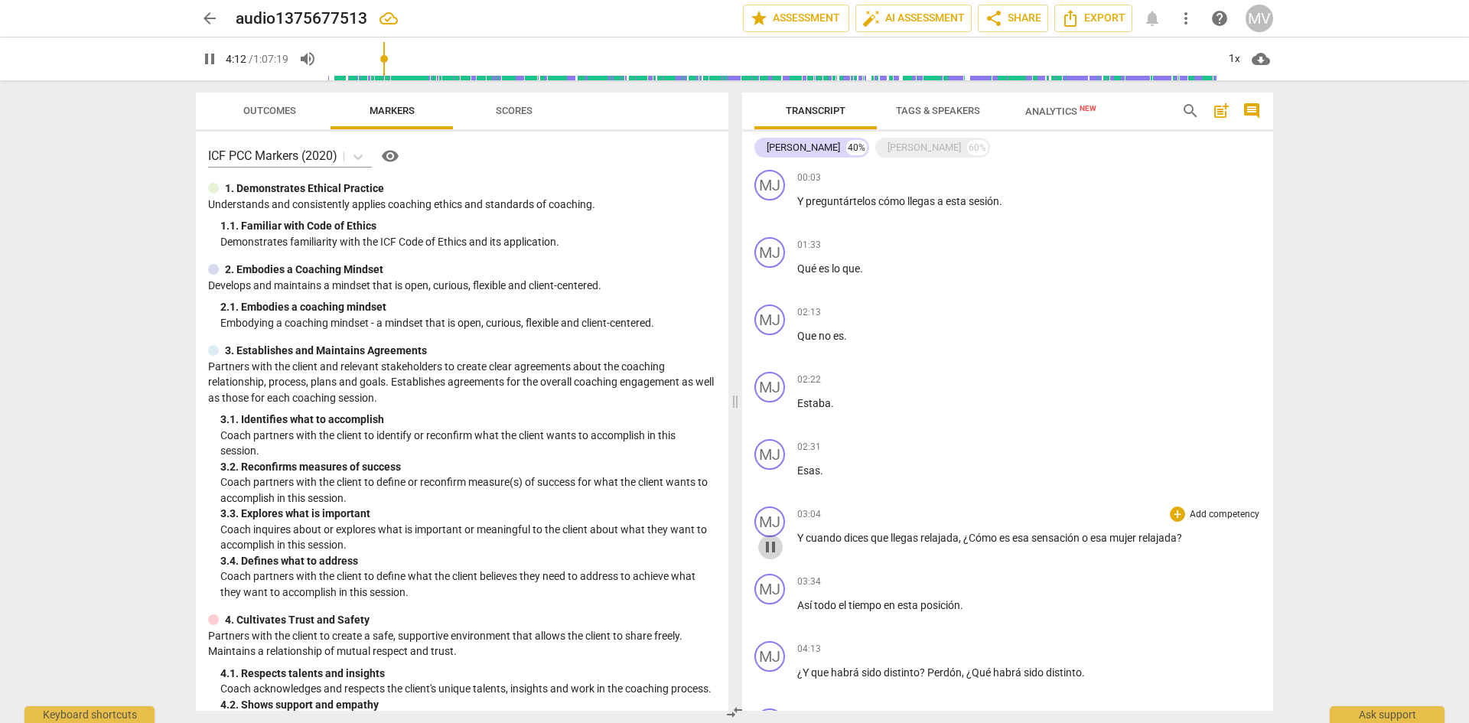
click at [771, 546] on span "pause" at bounding box center [770, 547] width 18 height 18
type input "253"
click at [1031, 22] on span "share Share" at bounding box center [1013, 18] width 57 height 18
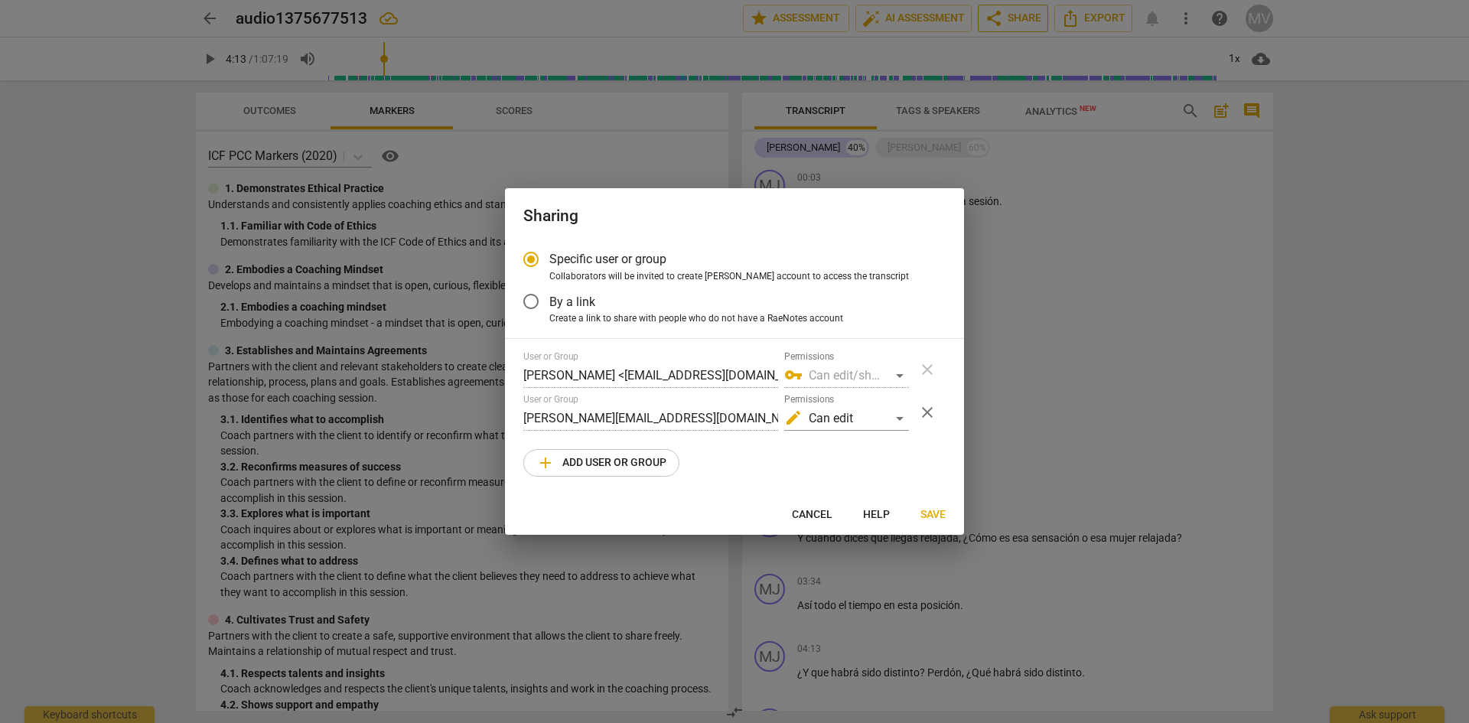
radio input "false"
